Goal: Transaction & Acquisition: Book appointment/travel/reservation

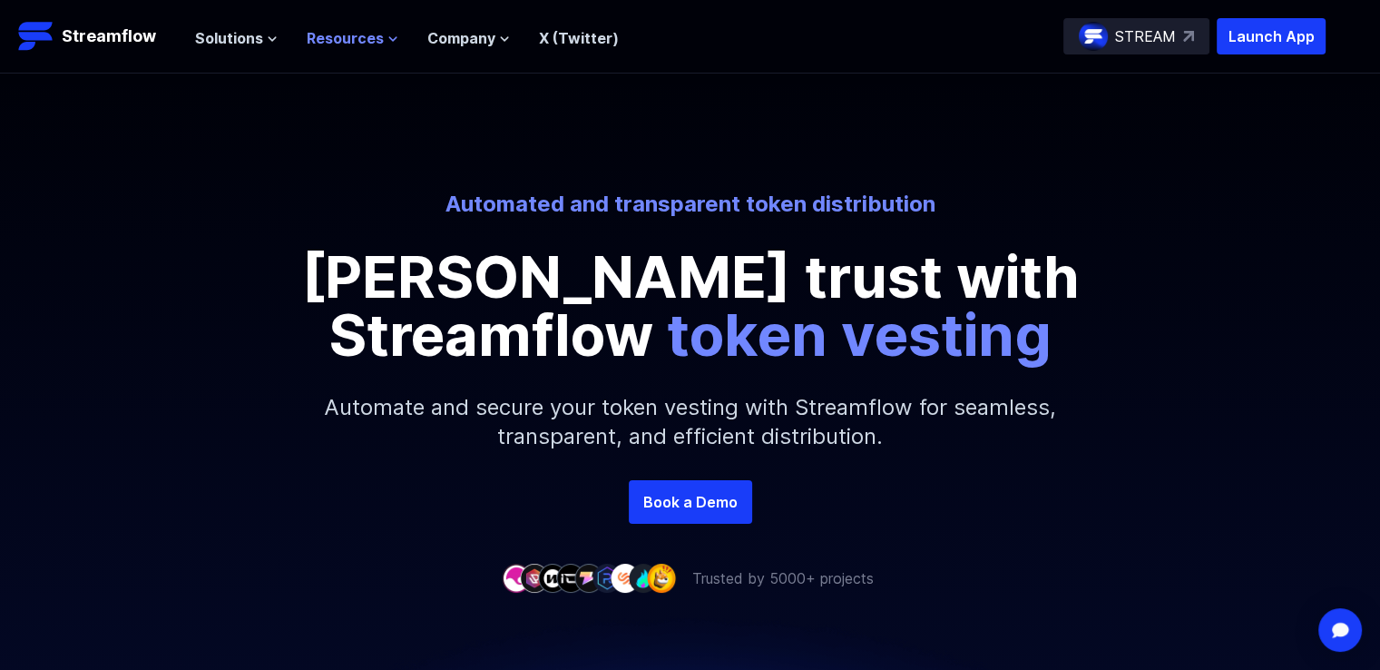
click at [310, 36] on span "Resources" at bounding box center [345, 38] width 77 height 22
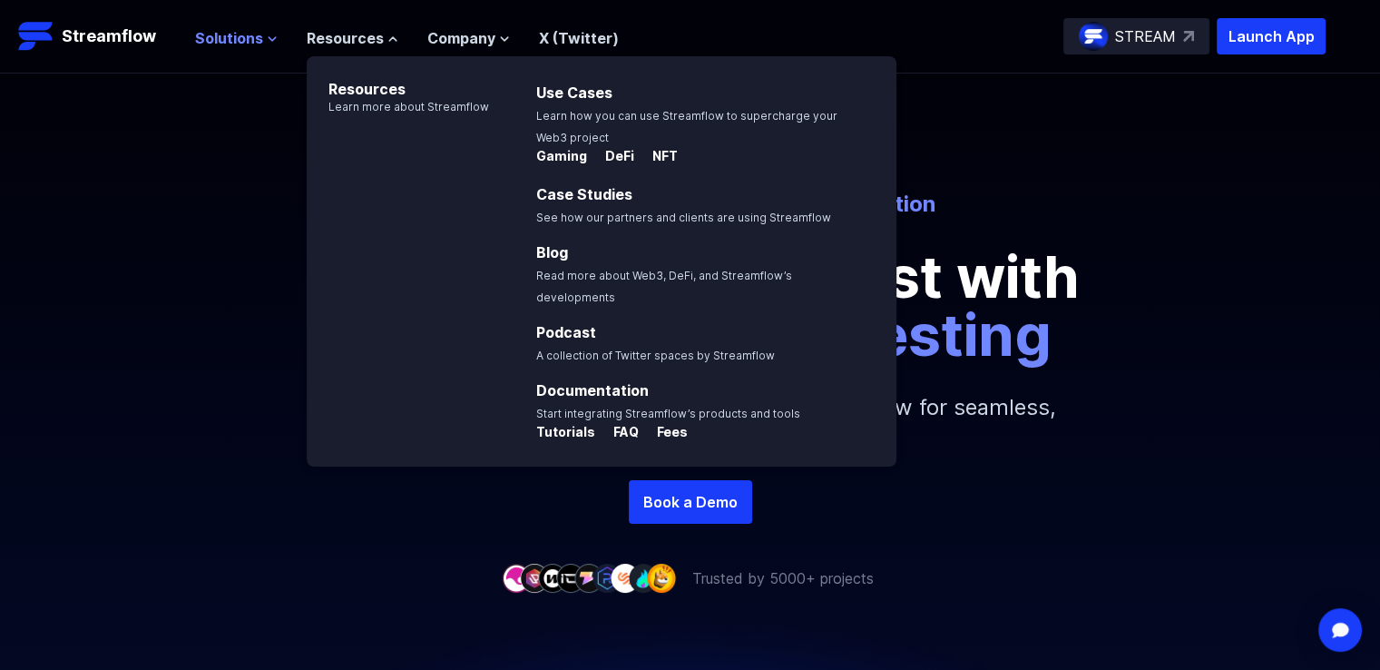
click at [257, 38] on span "Solutions" at bounding box center [229, 38] width 68 height 22
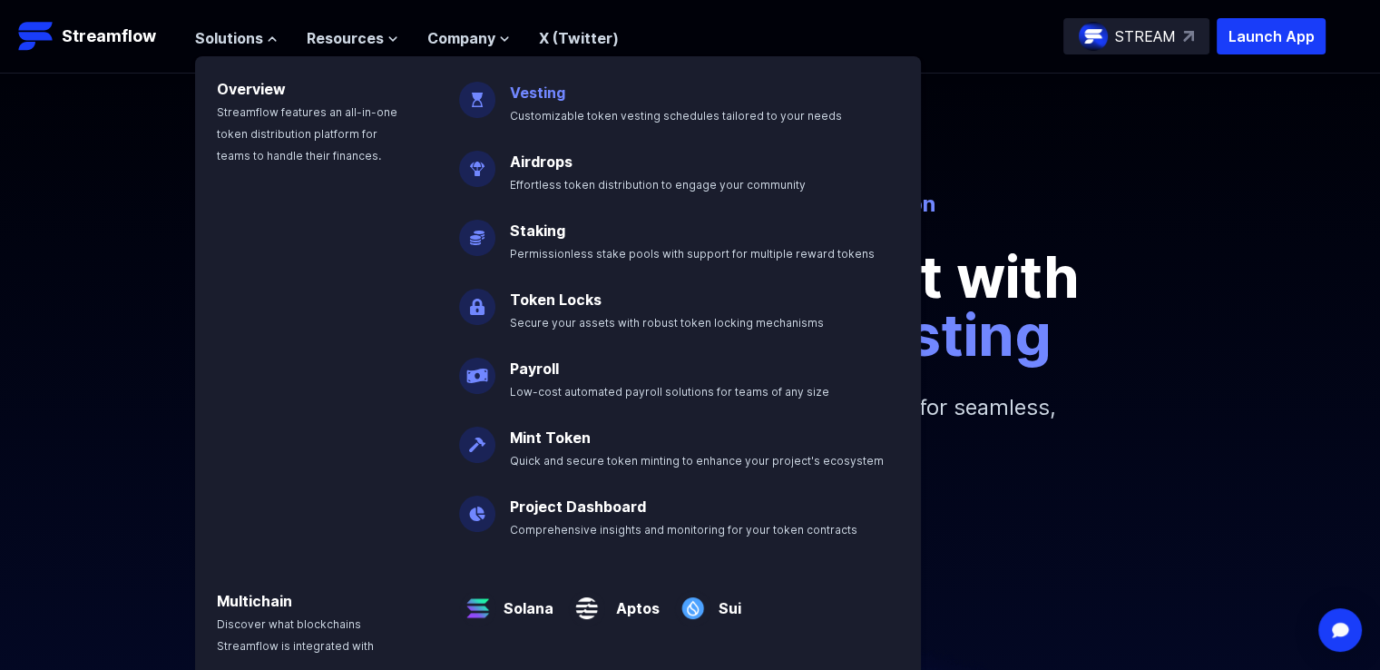
click at [555, 96] on link "Vesting" at bounding box center [537, 92] width 55 height 18
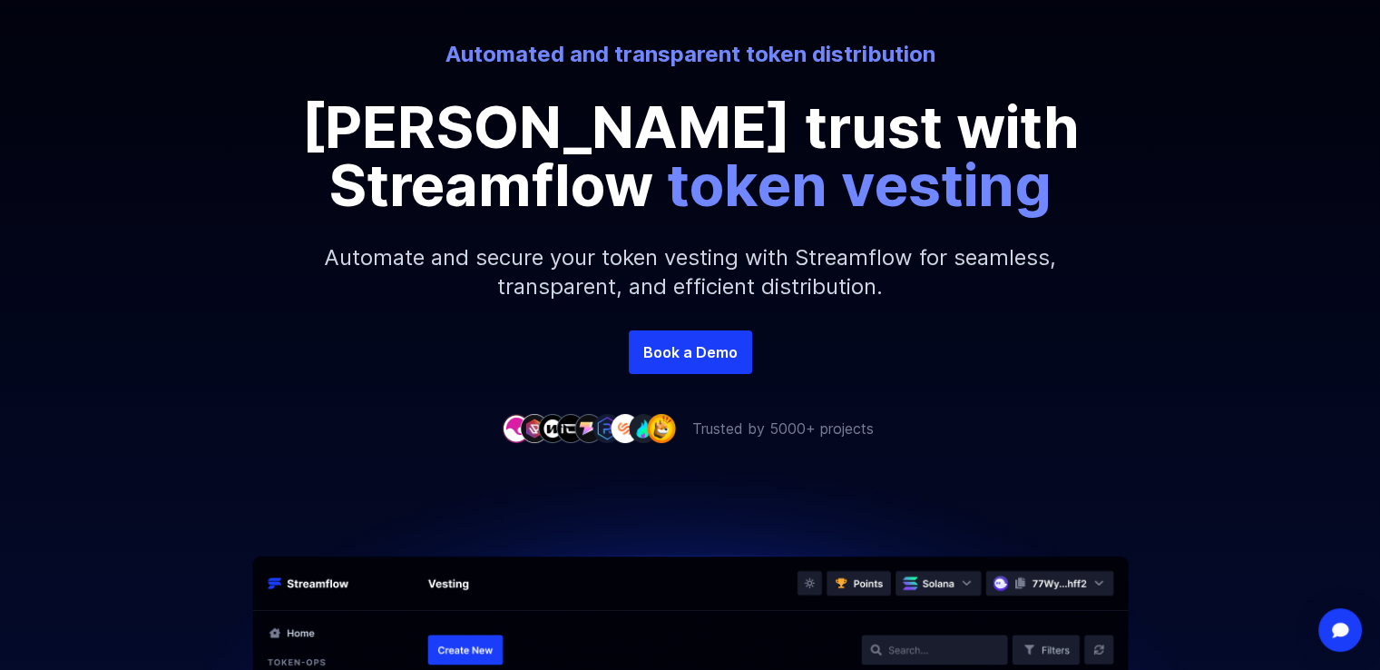
scroll to position [91, 0]
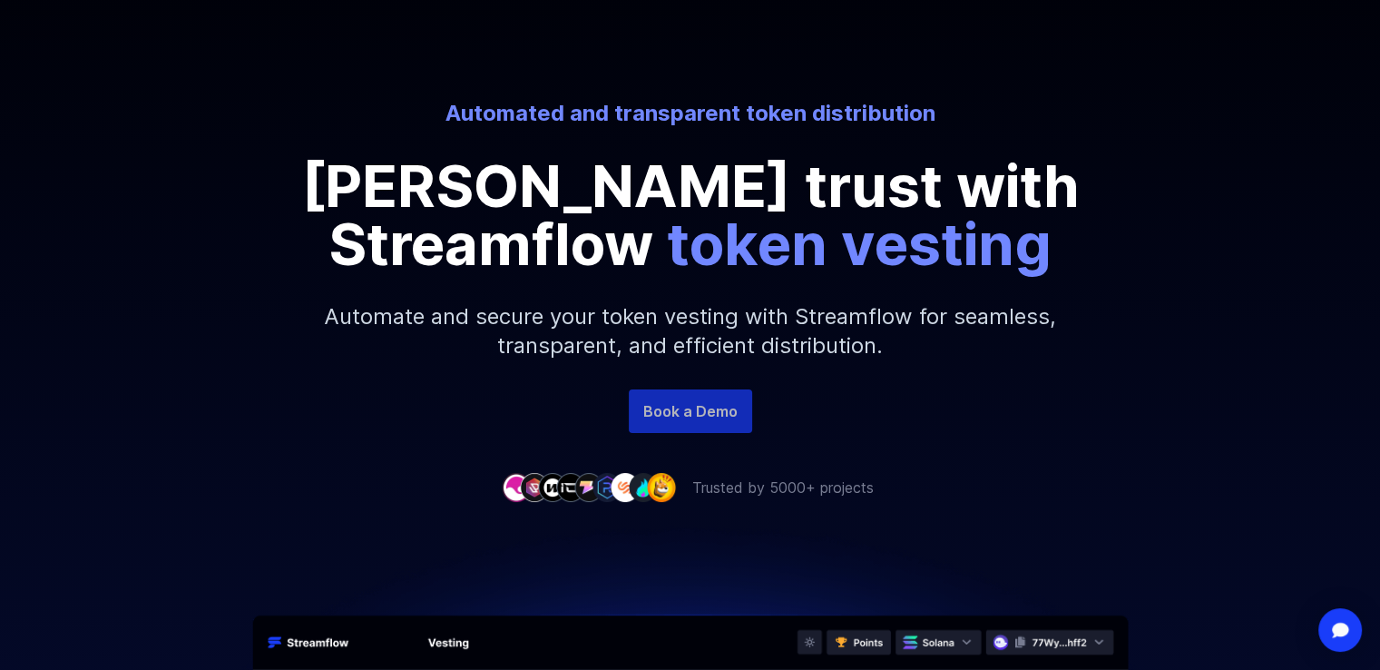
click at [722, 407] on link "Book a Demo" at bounding box center [690, 411] width 123 height 44
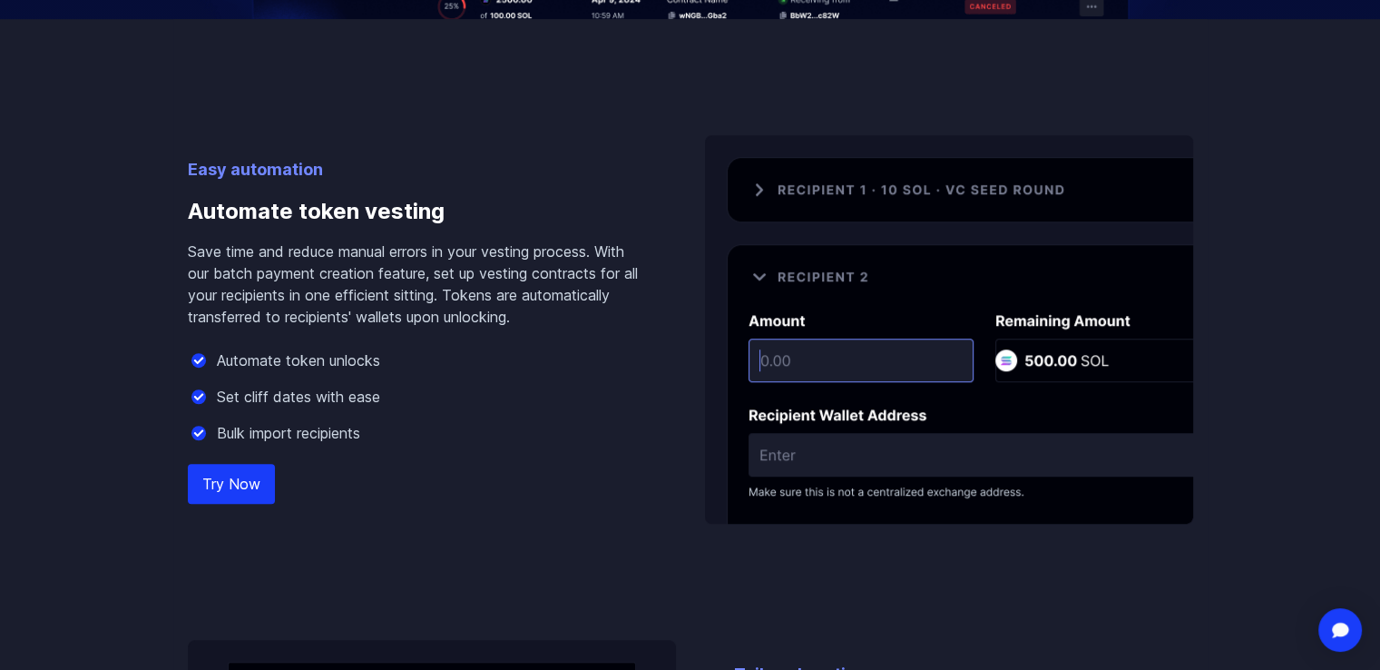
scroll to position [1089, 0]
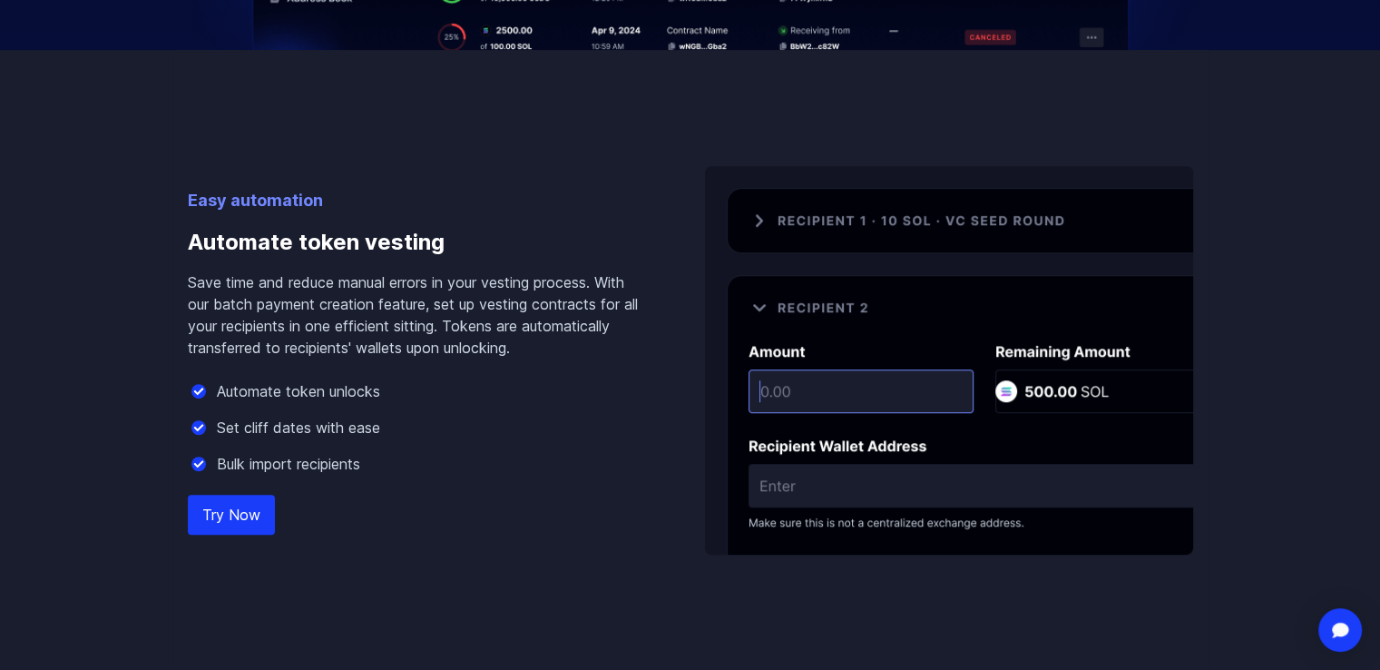
click at [226, 499] on link "Try Now" at bounding box center [231, 514] width 87 height 40
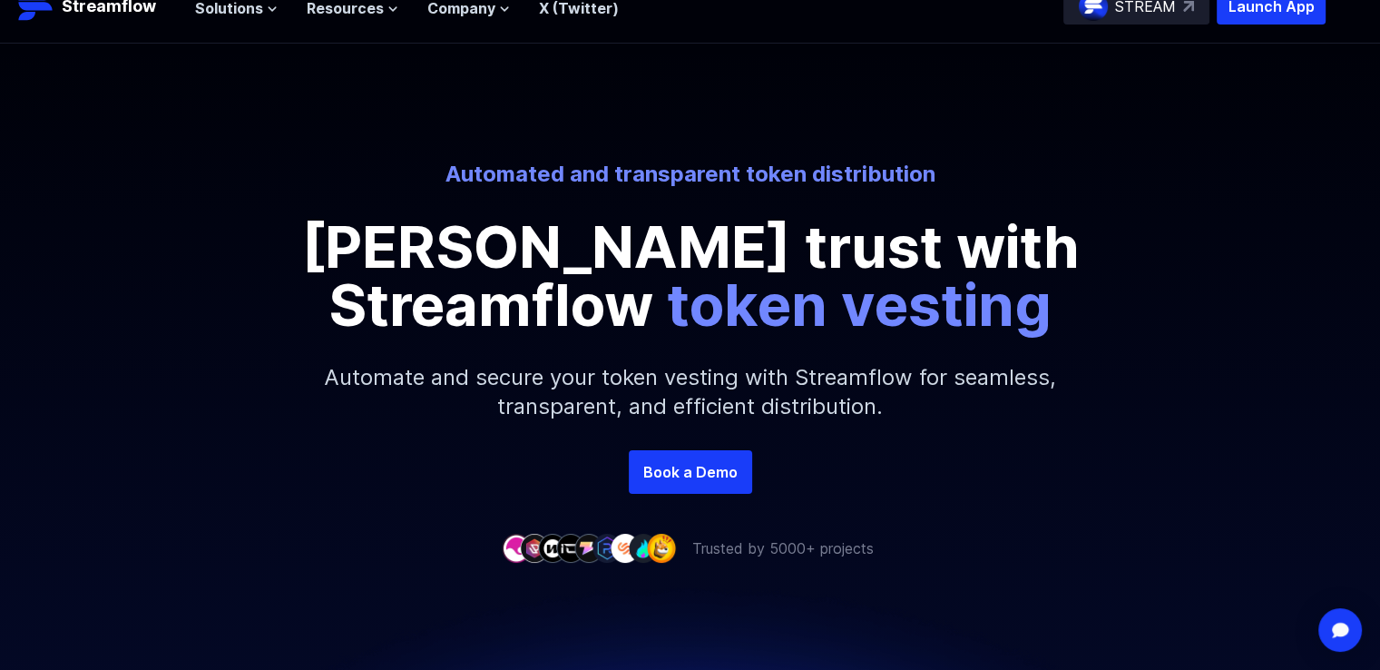
scroll to position [0, 0]
